Goal: Check status

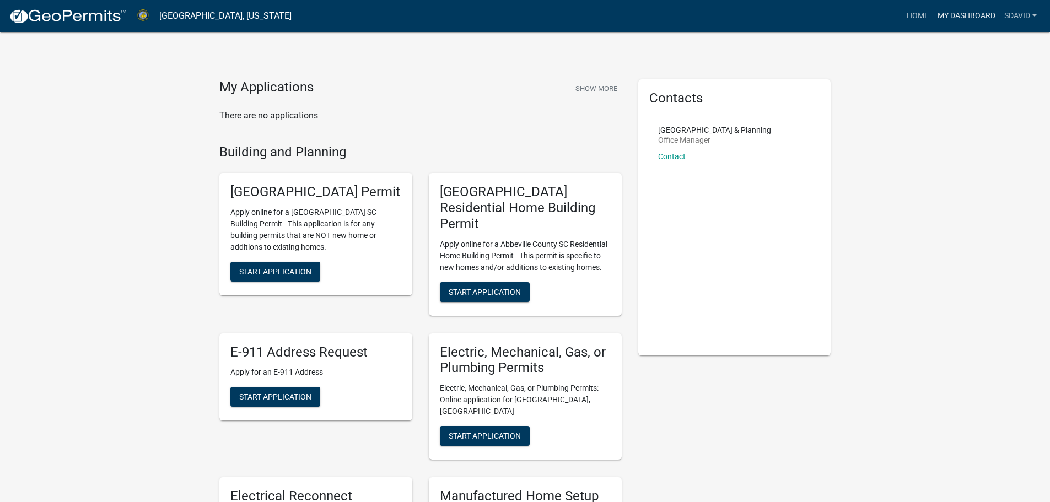
click at [960, 12] on link "My Dashboard" at bounding box center [967, 16] width 67 height 21
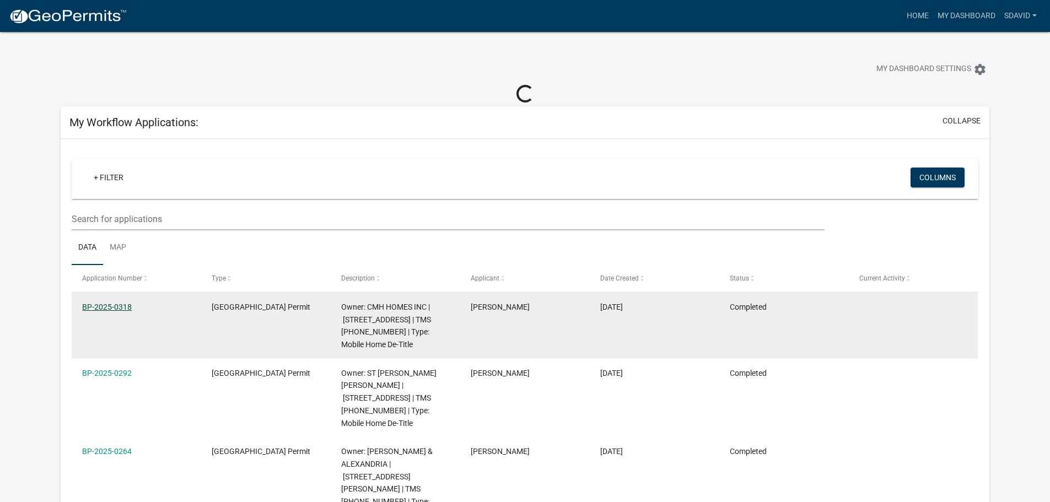
click at [115, 307] on link "BP-2025-0318" at bounding box center [107, 307] width 50 height 9
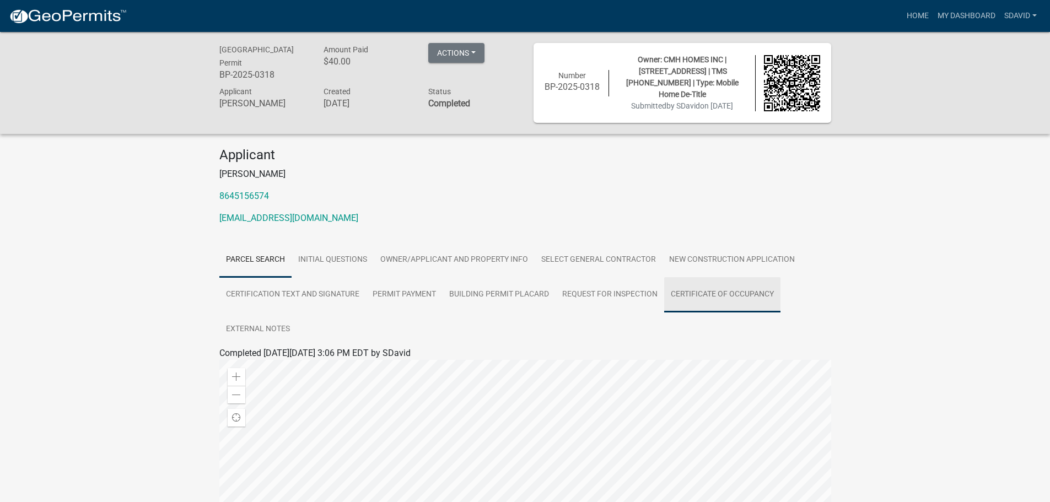
click at [744, 294] on link "Certificate of Occupancy" at bounding box center [722, 294] width 116 height 35
drag, startPoint x: 258, startPoint y: 372, endPoint x: 286, endPoint y: 373, distance: 28.2
click at [259, 373] on div at bounding box center [525, 379] width 612 height 13
click at [286, 368] on link "Certificate of Occupancy" at bounding box center [266, 366] width 95 height 10
